Goal: Navigation & Orientation: Find specific page/section

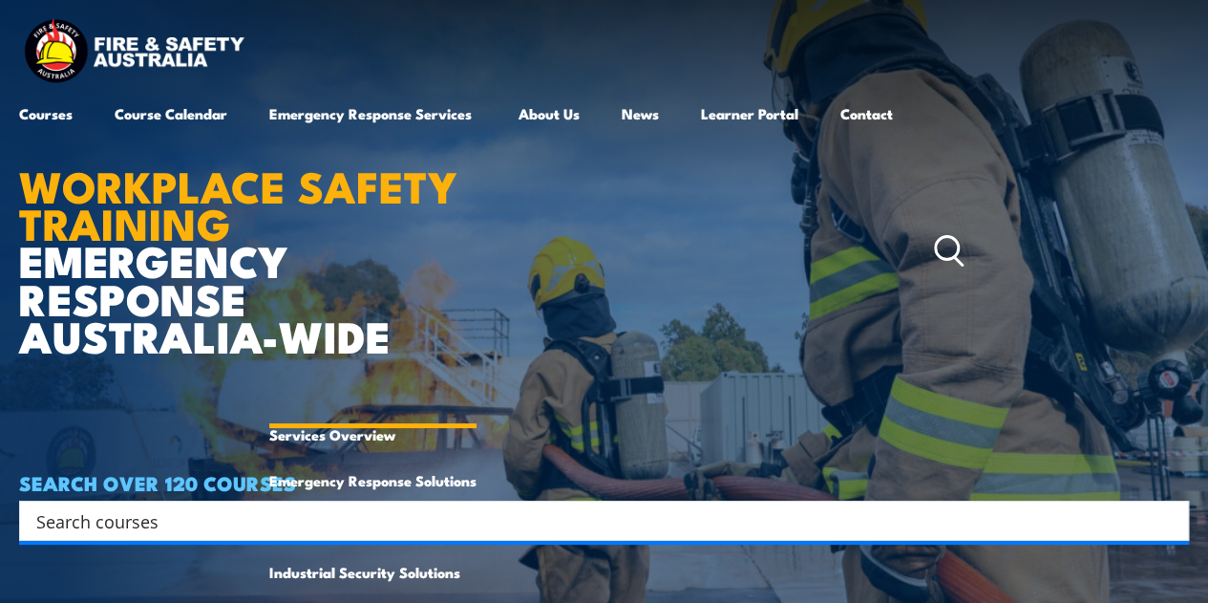
click at [384, 104] on link "Emergency Response Services" at bounding box center [372, 251] width 207 height 321
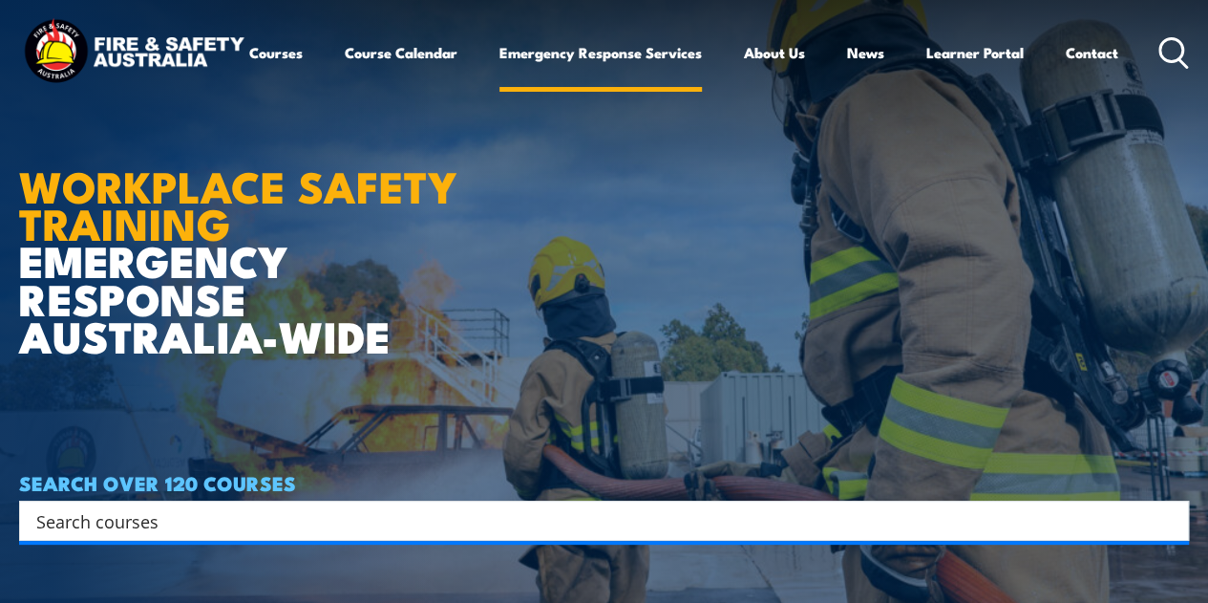
click at [499, 75] on link "Emergency Response Services" at bounding box center [600, 53] width 202 height 46
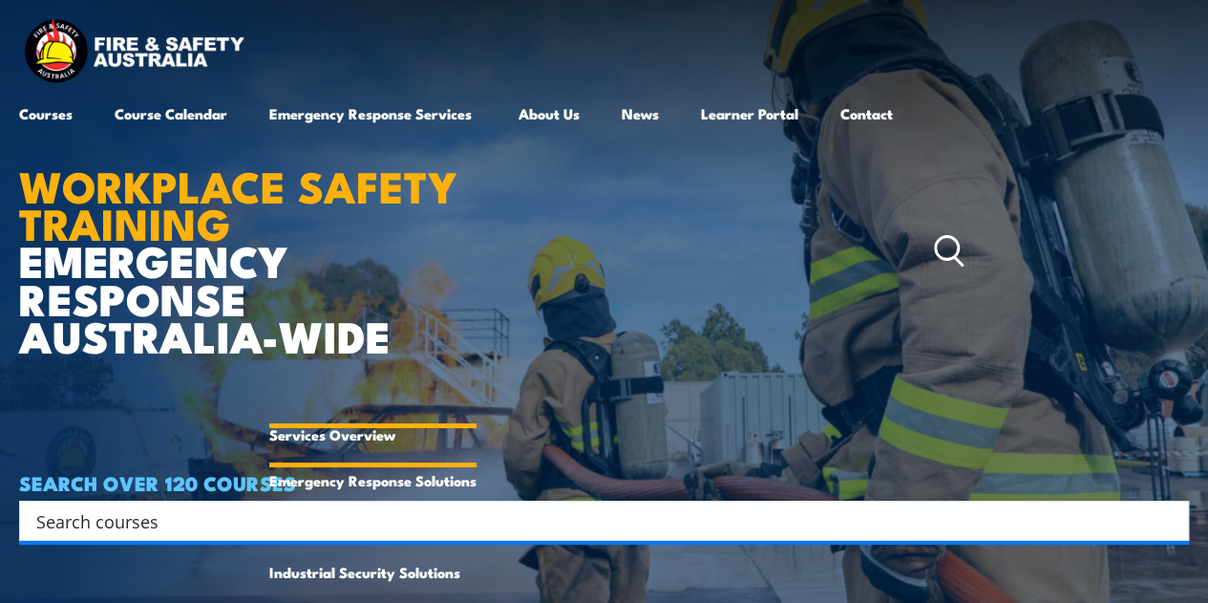
click at [399, 448] on link "Services Overview" at bounding box center [372, 435] width 207 height 46
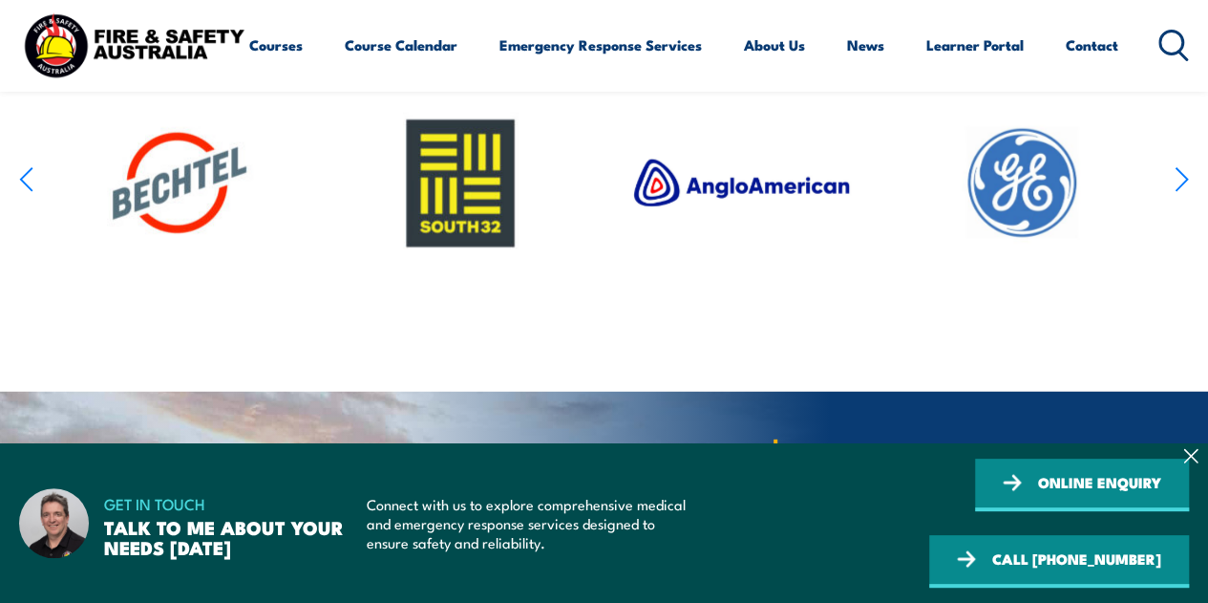
scroll to position [2590, 0]
